Goal: Task Accomplishment & Management: Use online tool/utility

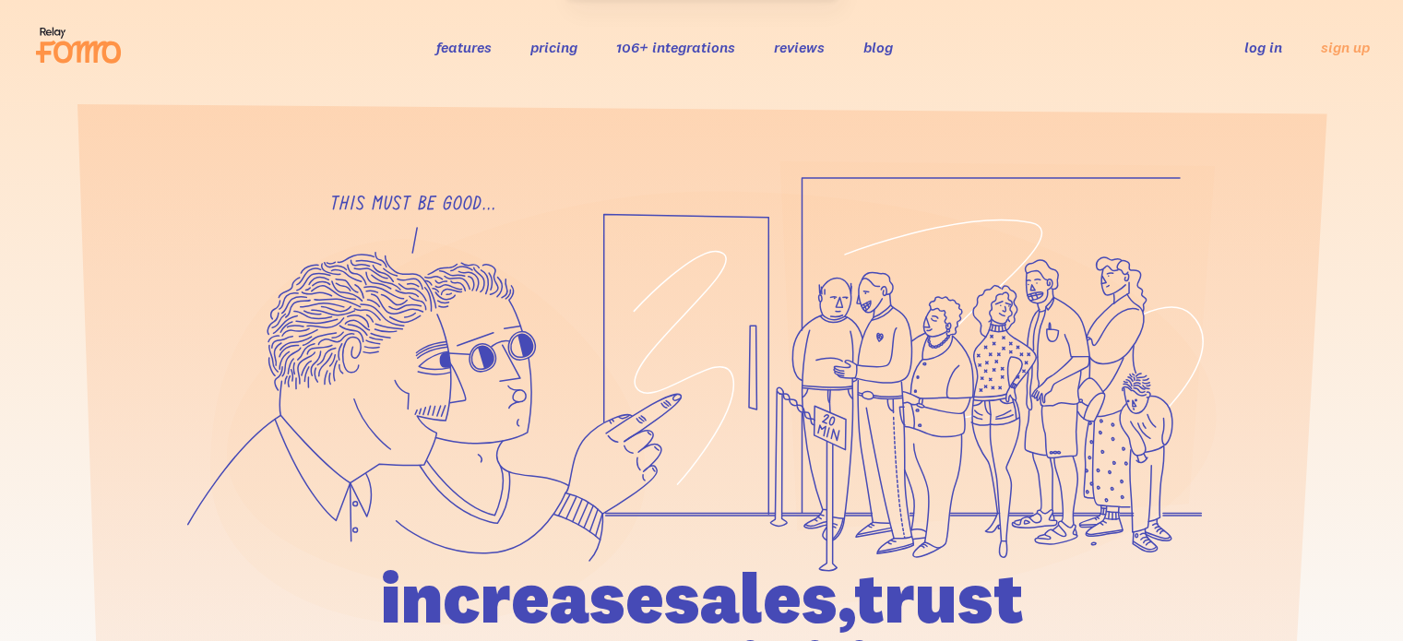
click at [1263, 42] on link "log in" at bounding box center [1263, 47] width 38 height 18
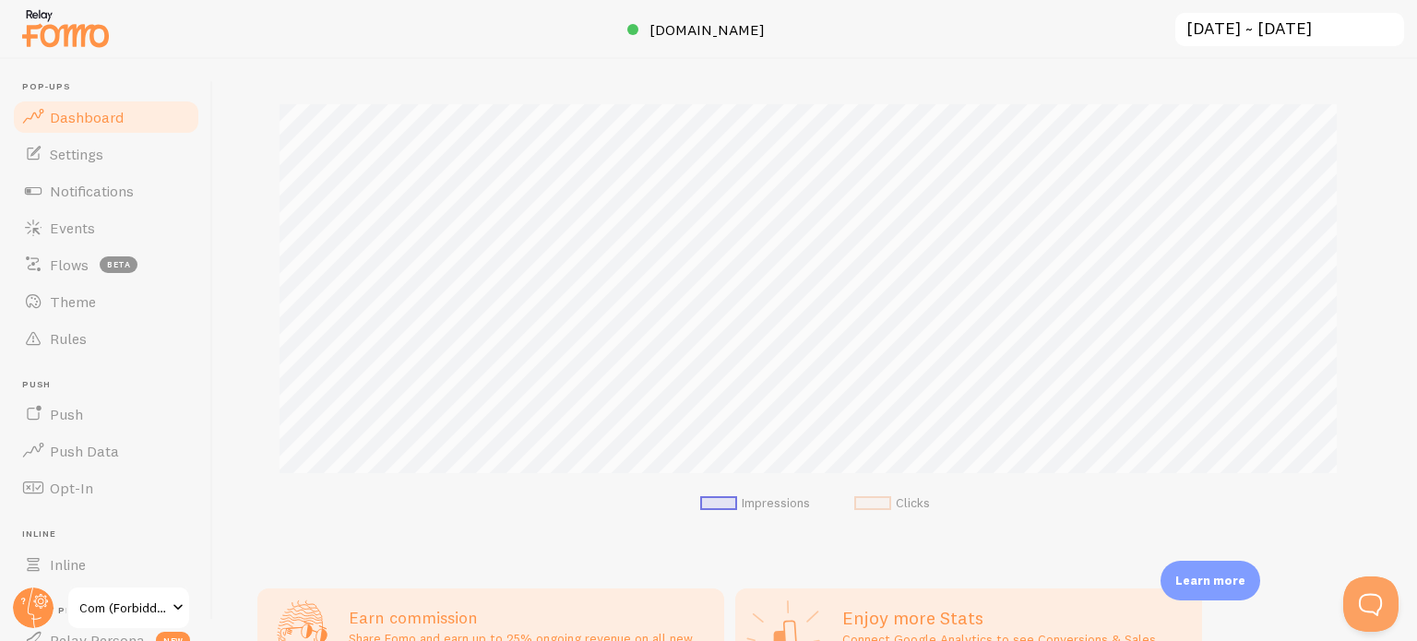
scroll to position [461, 0]
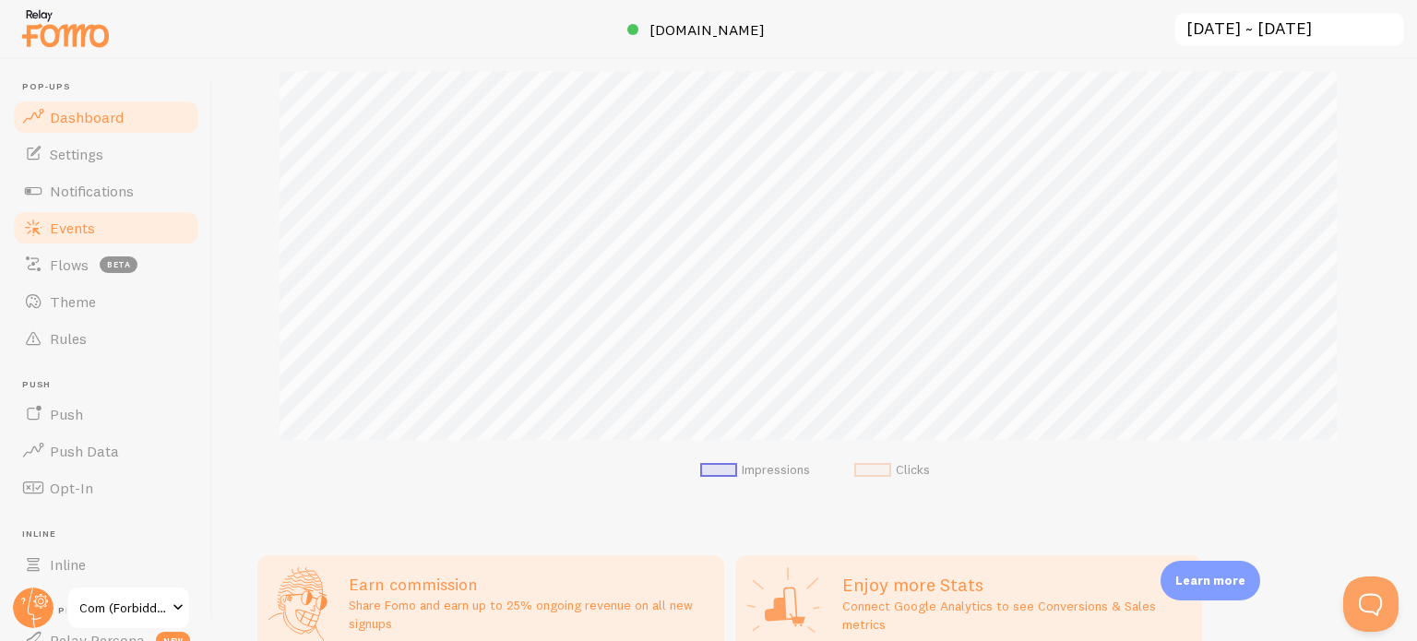
click at [87, 228] on span "Events" at bounding box center [72, 228] width 45 height 18
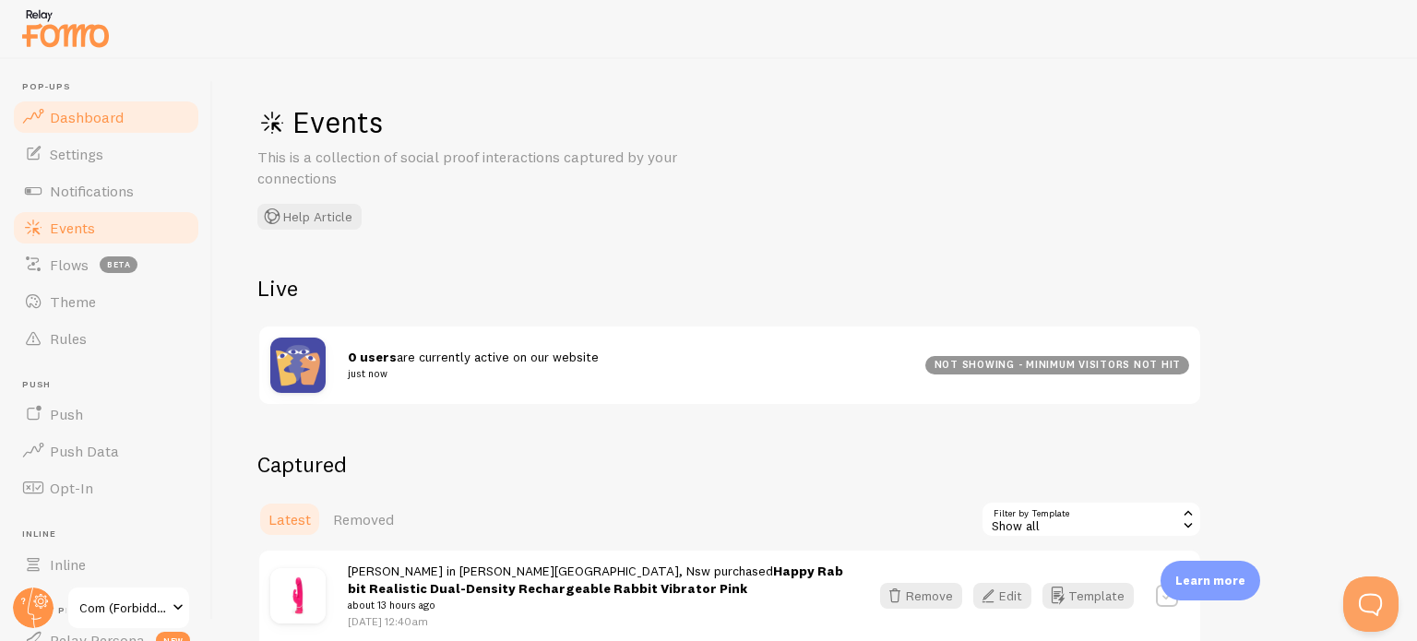
click at [111, 129] on link "Dashboard" at bounding box center [106, 117] width 190 height 37
